Goal: Information Seeking & Learning: Learn about a topic

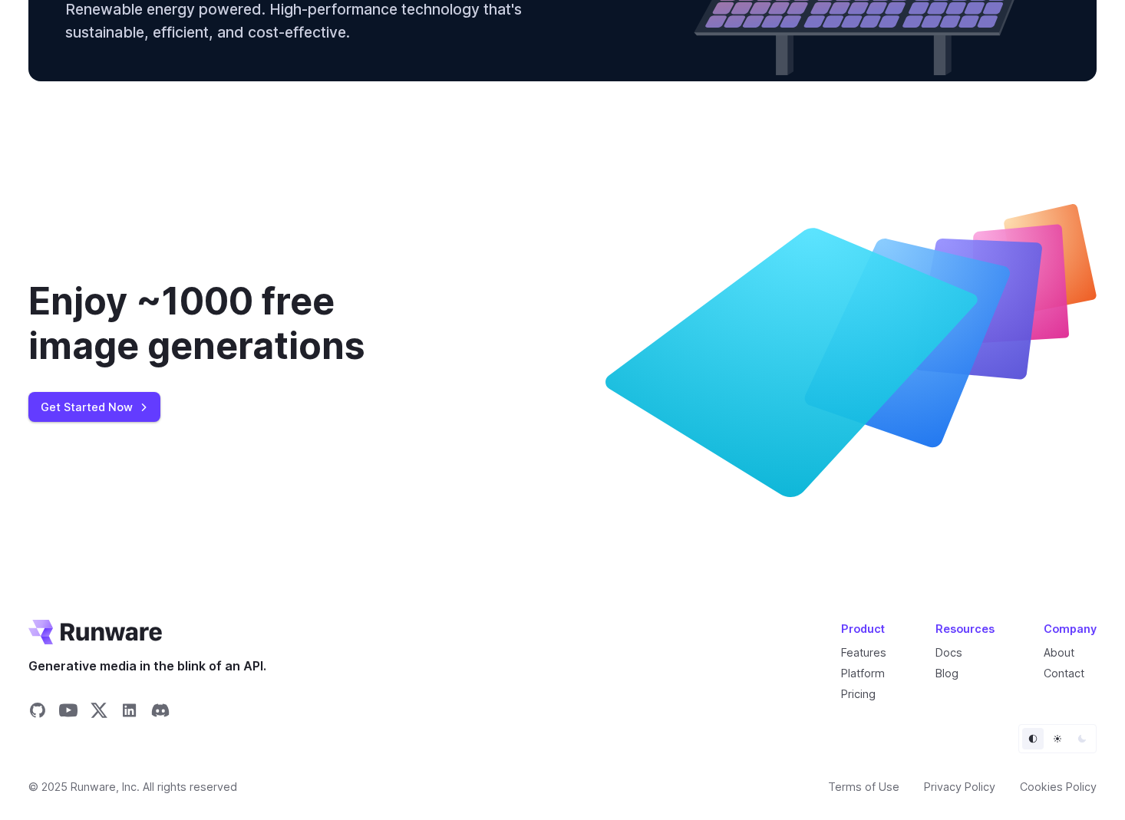
scroll to position [5517, 0]
click at [98, 411] on link "Get Started Now" at bounding box center [94, 407] width 132 height 30
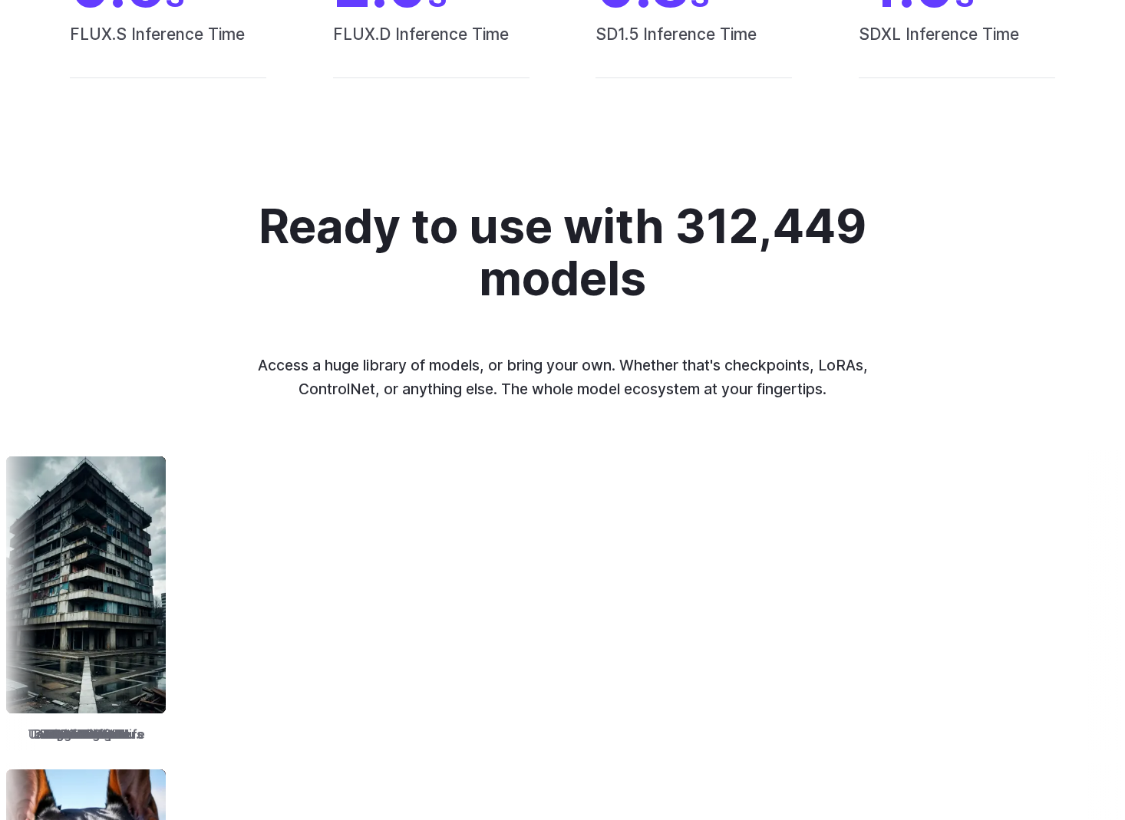
scroll to position [1517, 0]
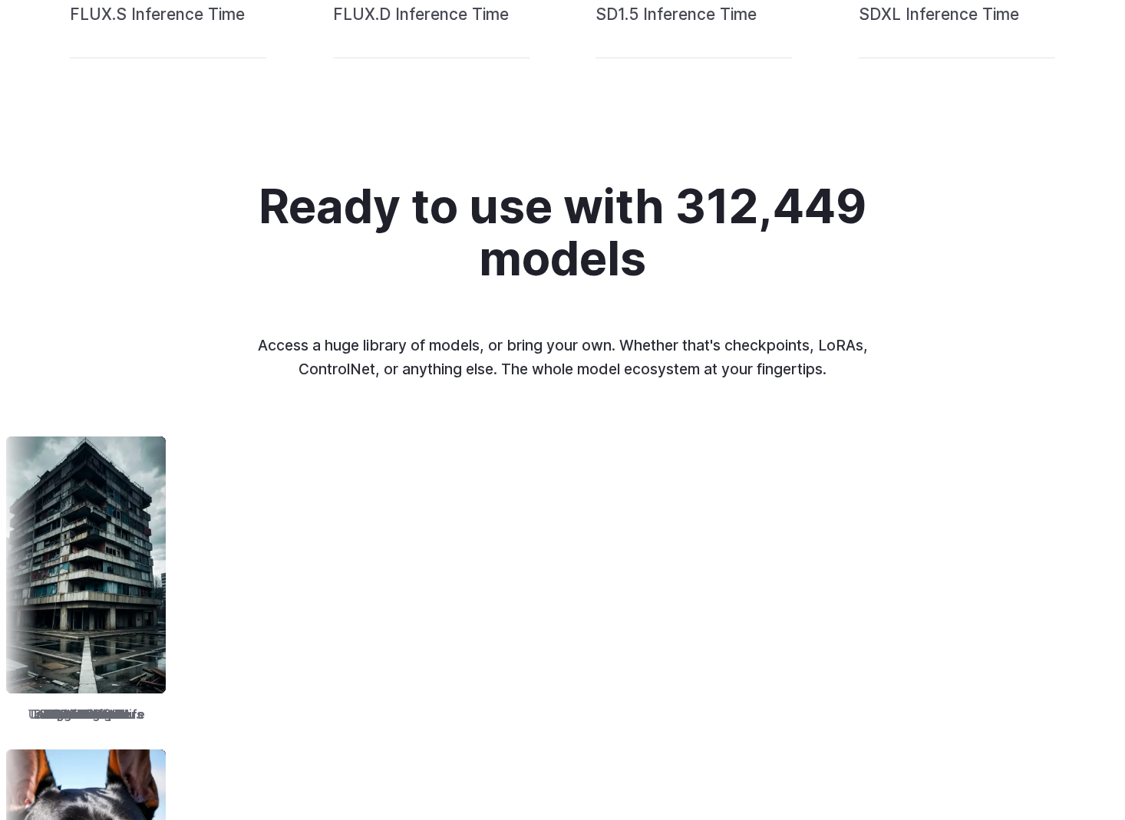
click at [565, 237] on h2 "Ready to use with 312,449 models" at bounding box center [562, 233] width 628 height 104
drag, startPoint x: 565, startPoint y: 237, endPoint x: 28, endPoint y: 667, distance: 687.7
click at [476, 267] on h2 "Ready to use with 312,449 models" at bounding box center [562, 233] width 628 height 104
click at [493, 316] on div "Ready to use with 312,449 models Access a huge library of models, or bring your…" at bounding box center [562, 281] width 810 height 200
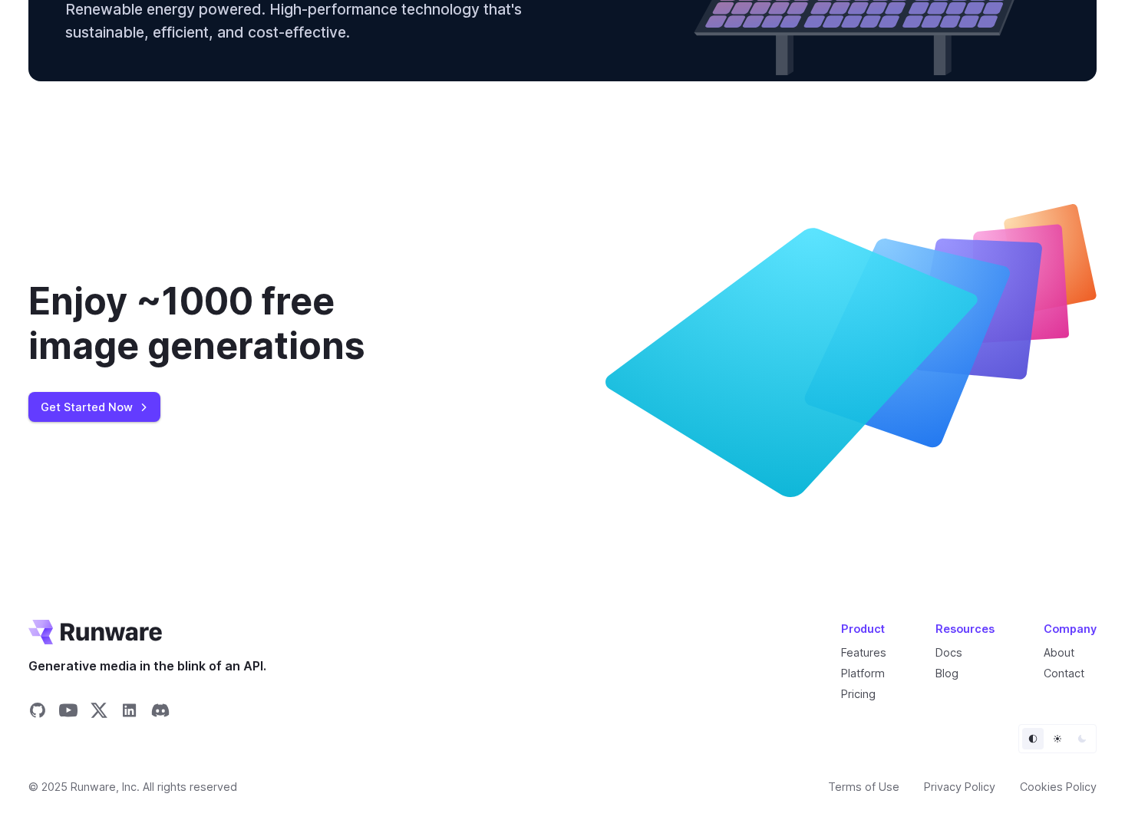
scroll to position [0, 0]
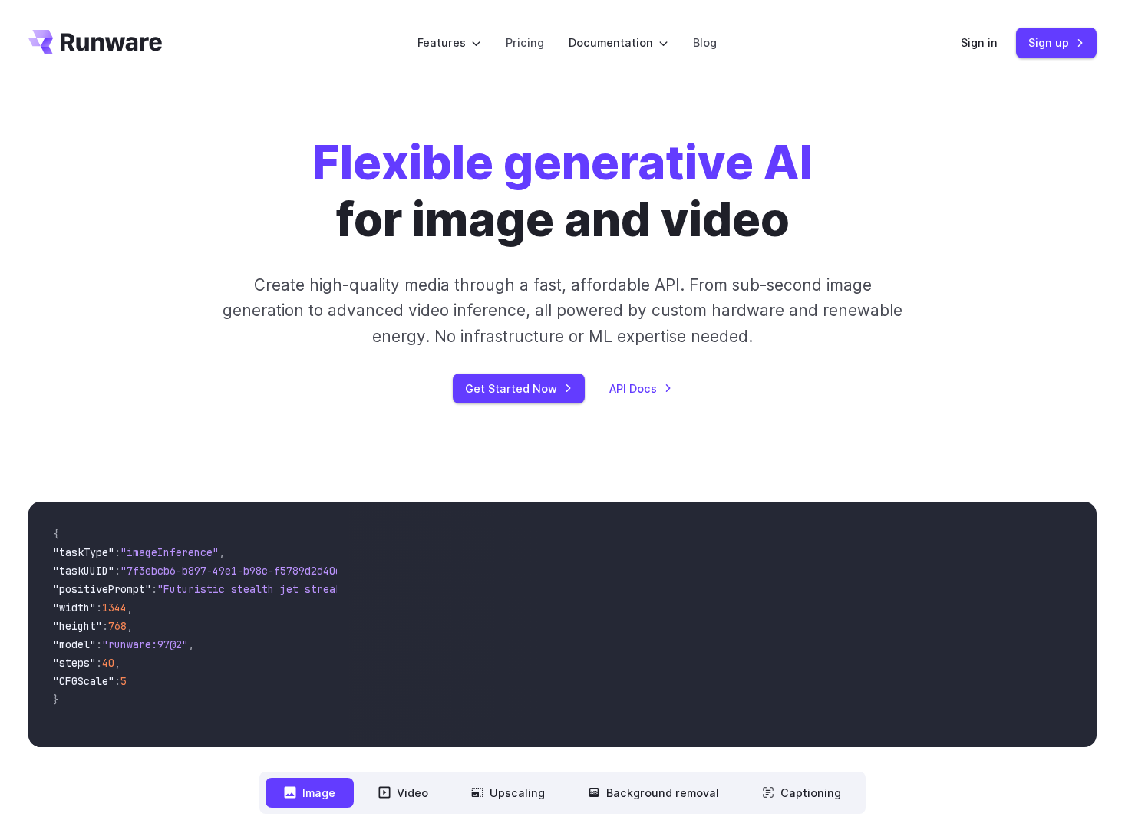
click at [798, 344] on p "Create high-quality media through a fast, affordable API. From sub-second image…" at bounding box center [563, 310] width 684 height 77
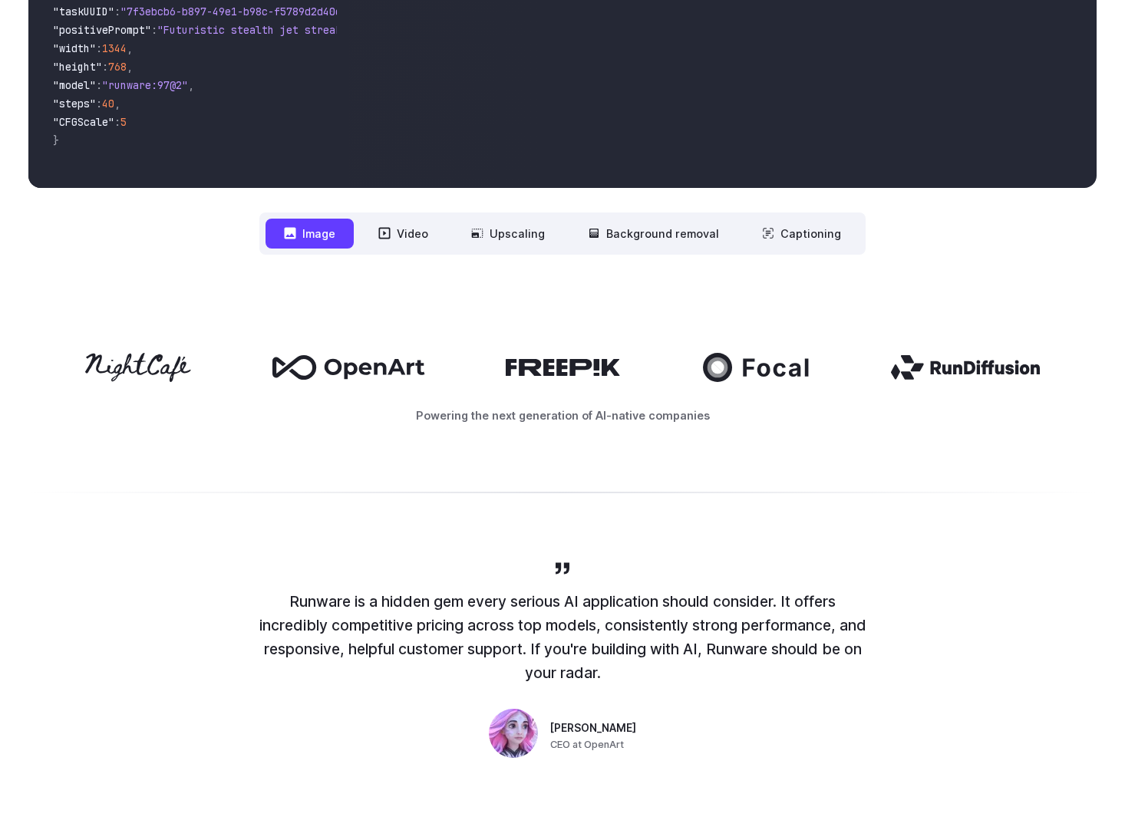
scroll to position [648, 0]
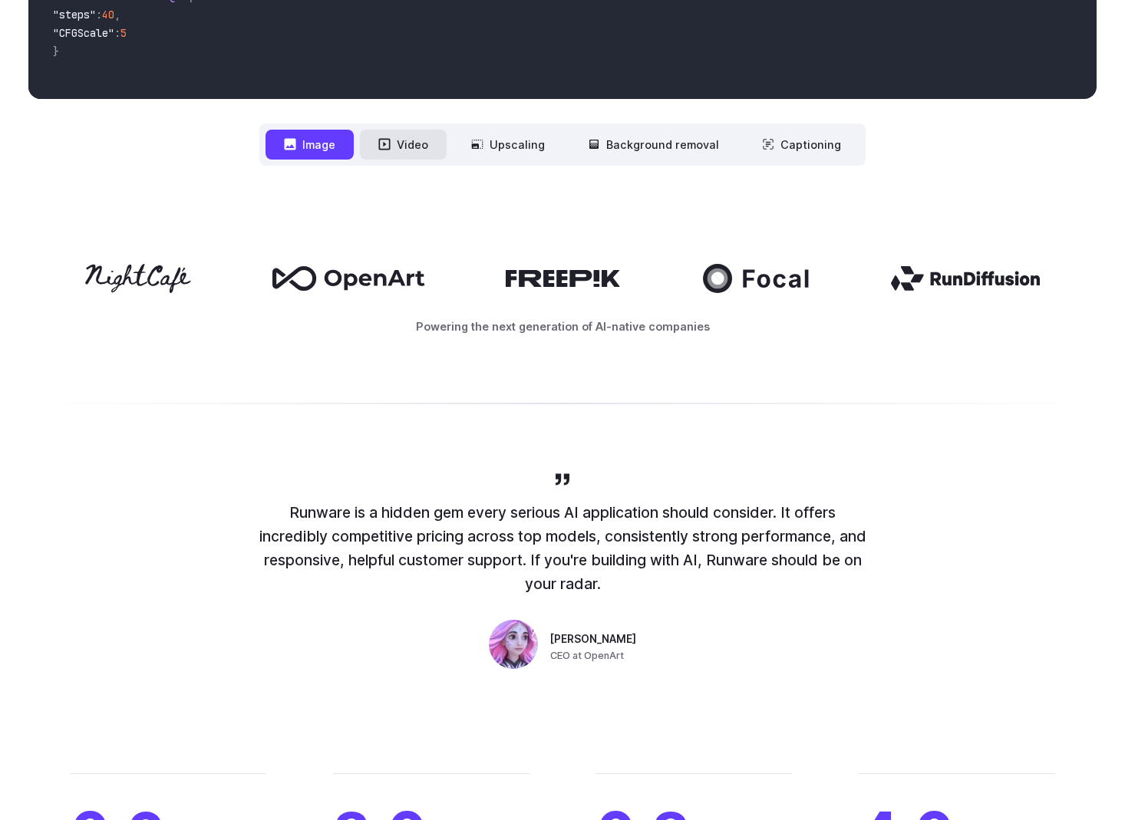
click at [387, 144] on icon at bounding box center [384, 144] width 12 height 12
click at [575, 300] on div "Powering the next generation of AI-native companies" at bounding box center [562, 299] width 1068 height 71
click at [568, 269] on div at bounding box center [562, 278] width 1068 height 29
drag, startPoint x: 568, startPoint y: 269, endPoint x: 31, endPoint y: 698, distance: 687.7
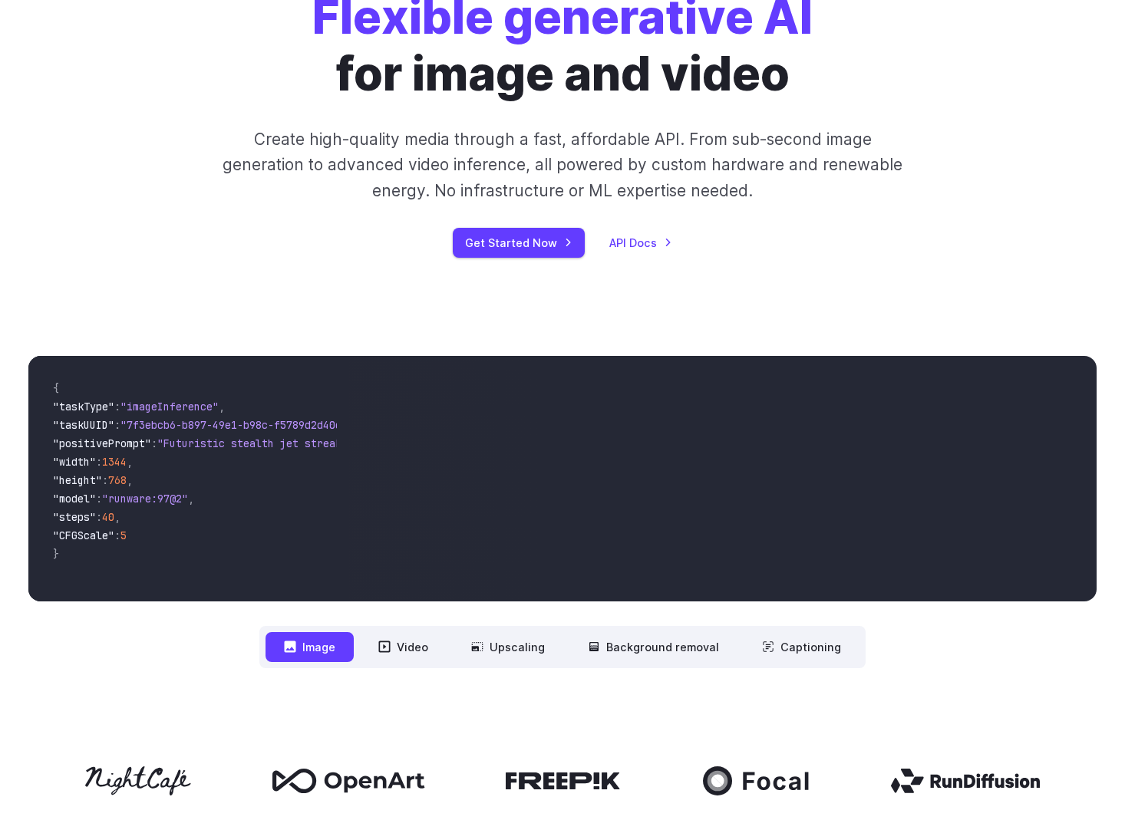
scroll to position [0, 0]
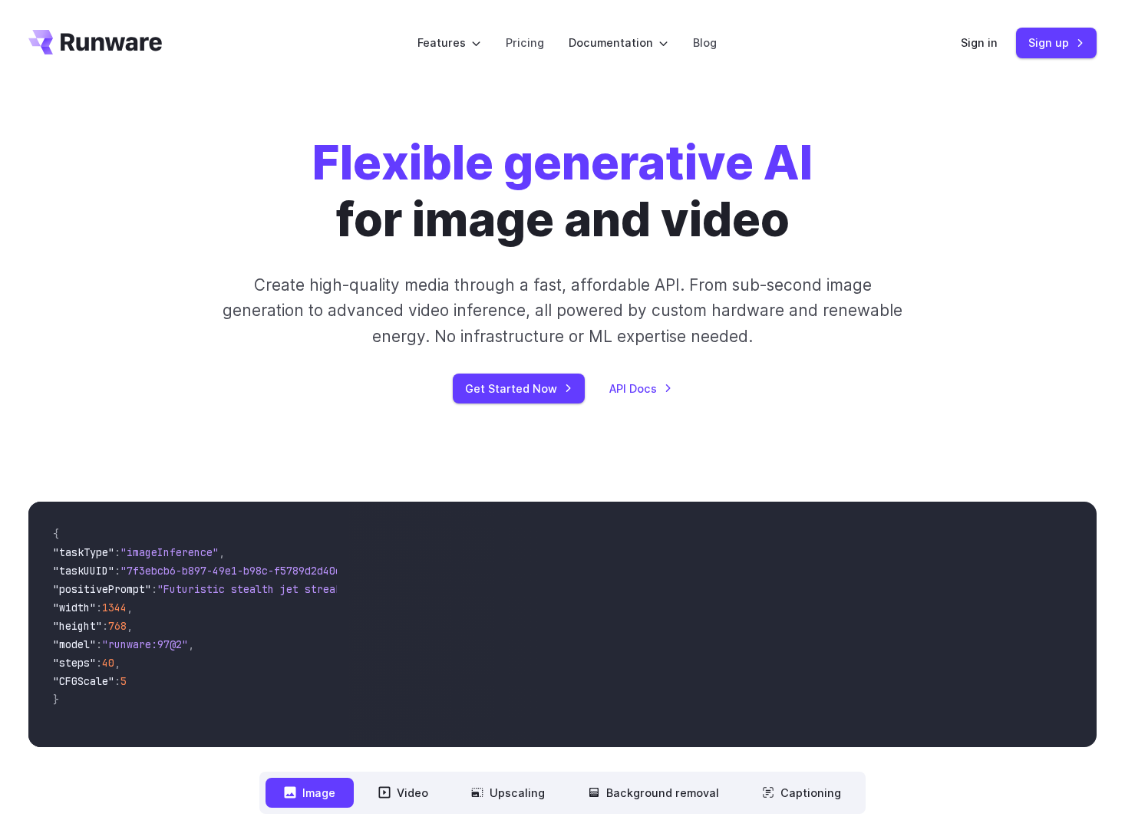
click at [488, 306] on p "Create high-quality media through a fast, affordable API. From sub-second image…" at bounding box center [563, 310] width 684 height 77
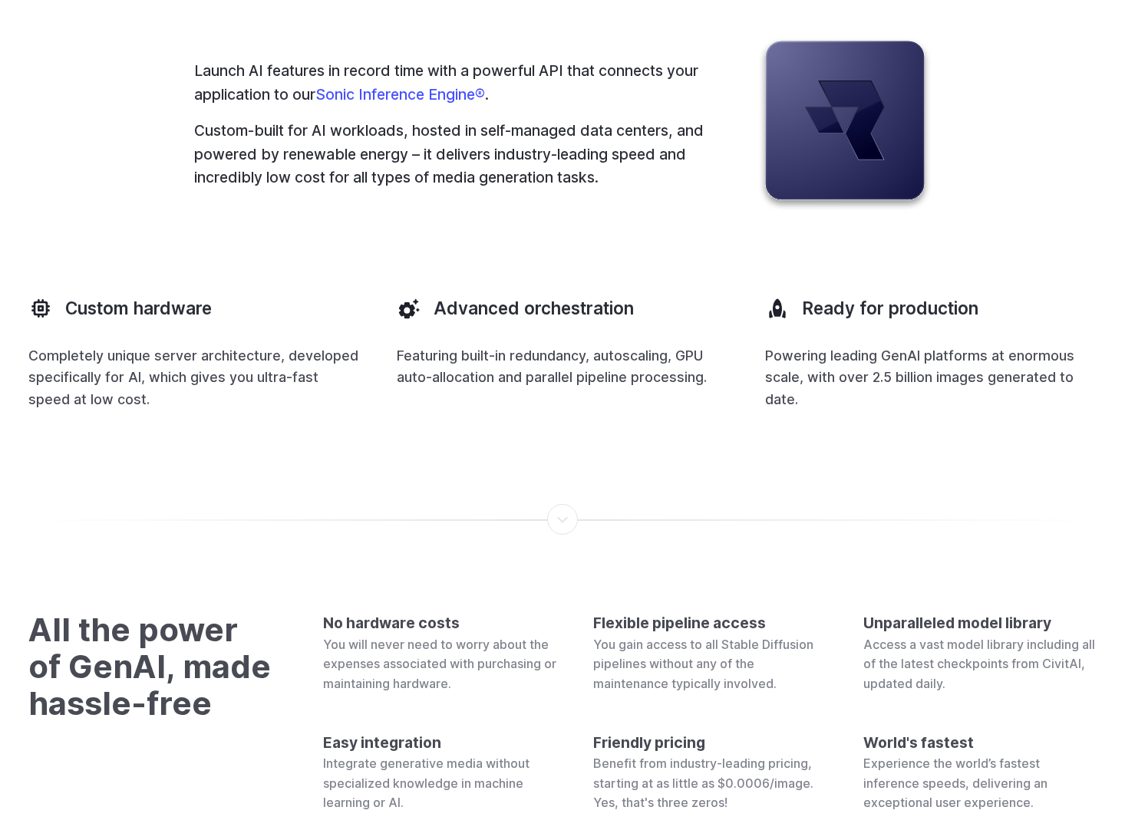
scroll to position [4370, 0]
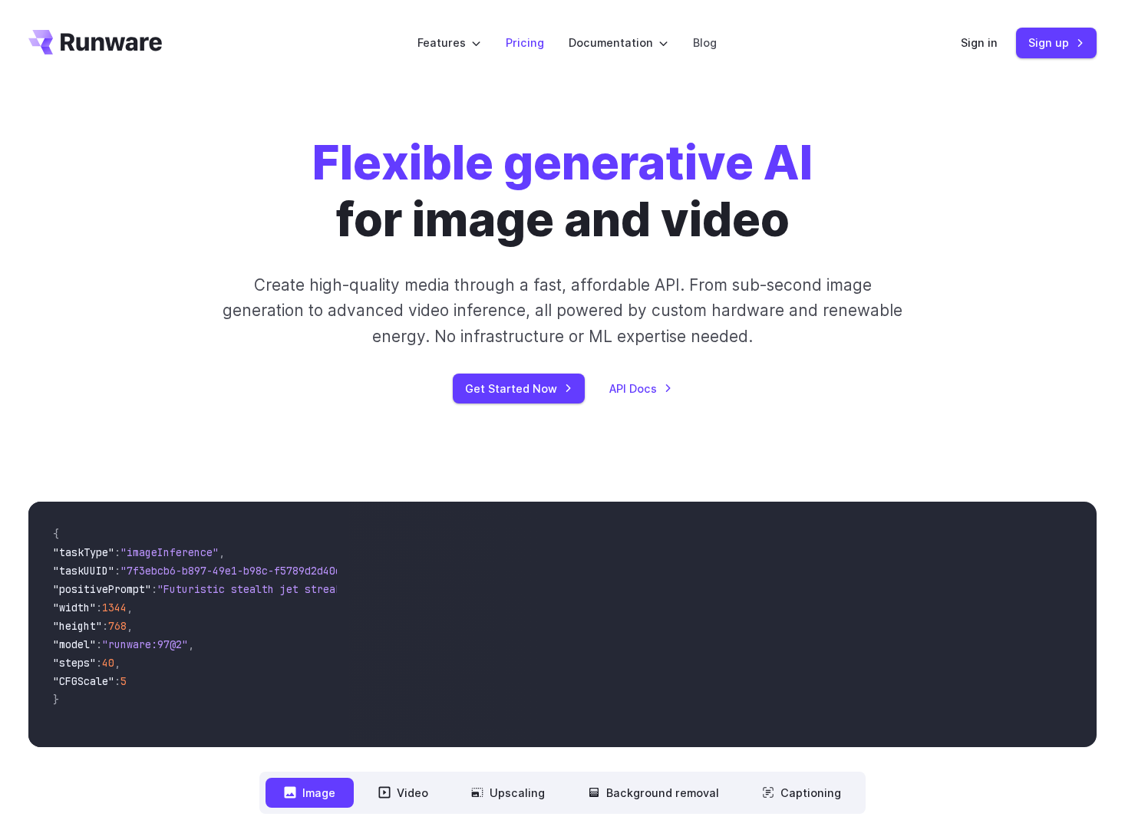
click at [541, 50] on link "Pricing" at bounding box center [525, 43] width 38 height 18
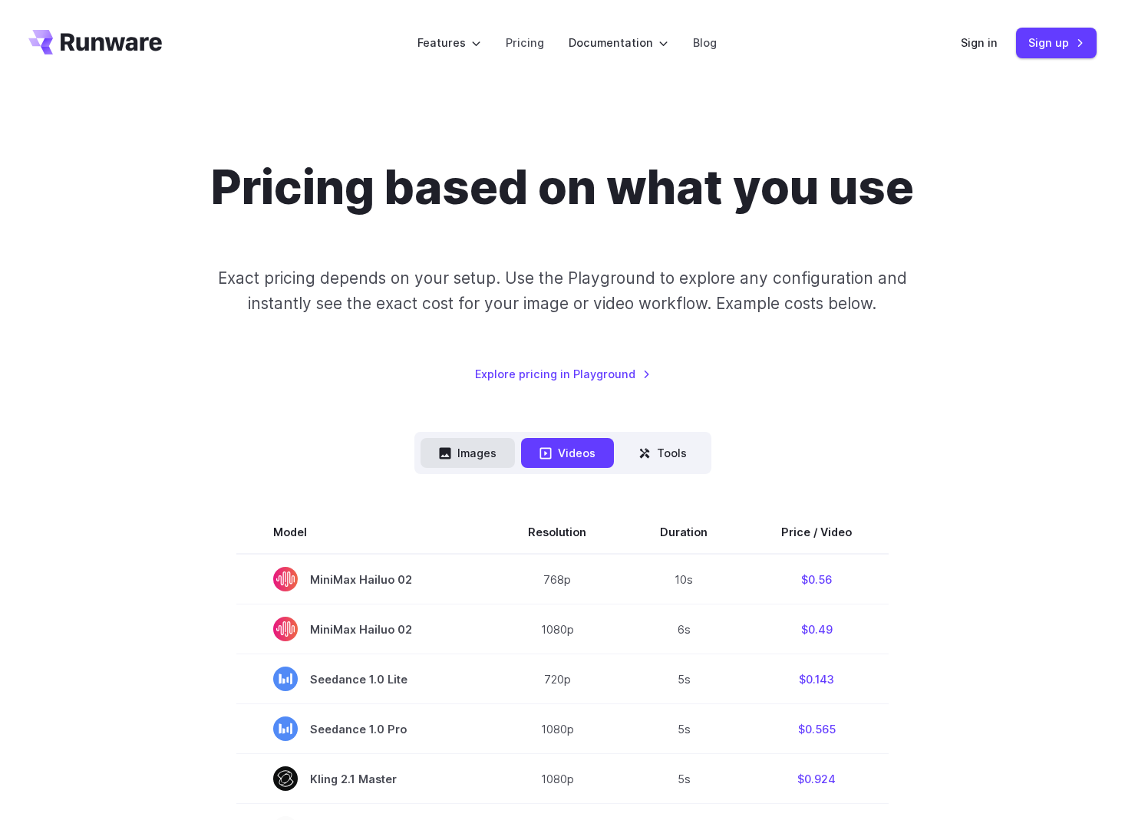
click at [486, 451] on button "Images" at bounding box center [467, 453] width 94 height 30
